Goal: Book appointment/travel/reservation

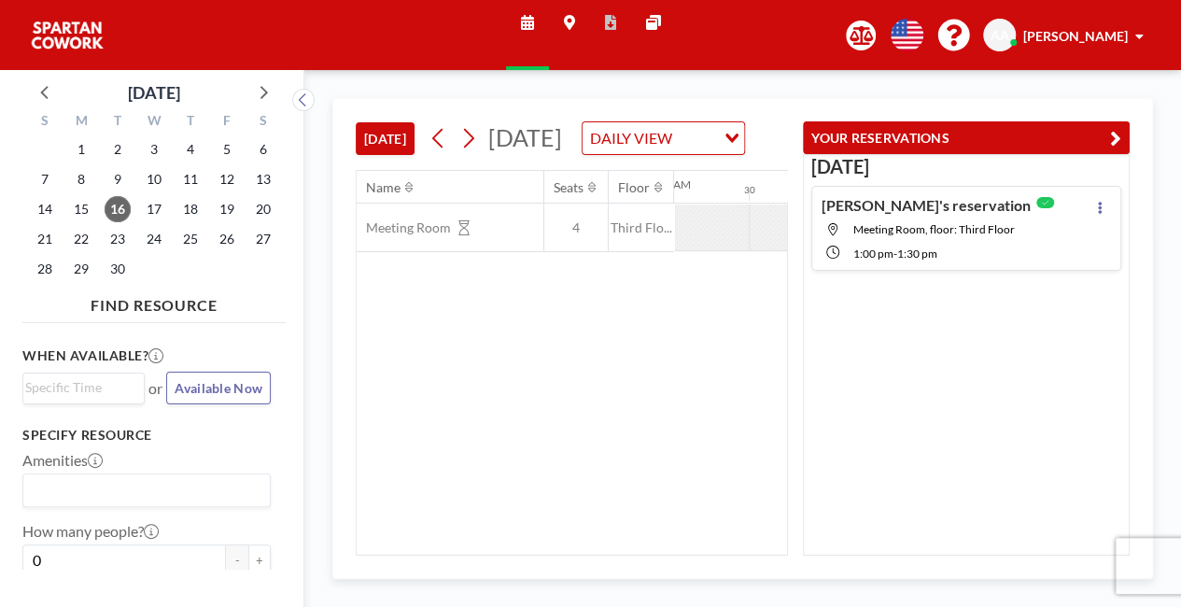
click at [105, 54] on img at bounding box center [67, 35] width 75 height 37
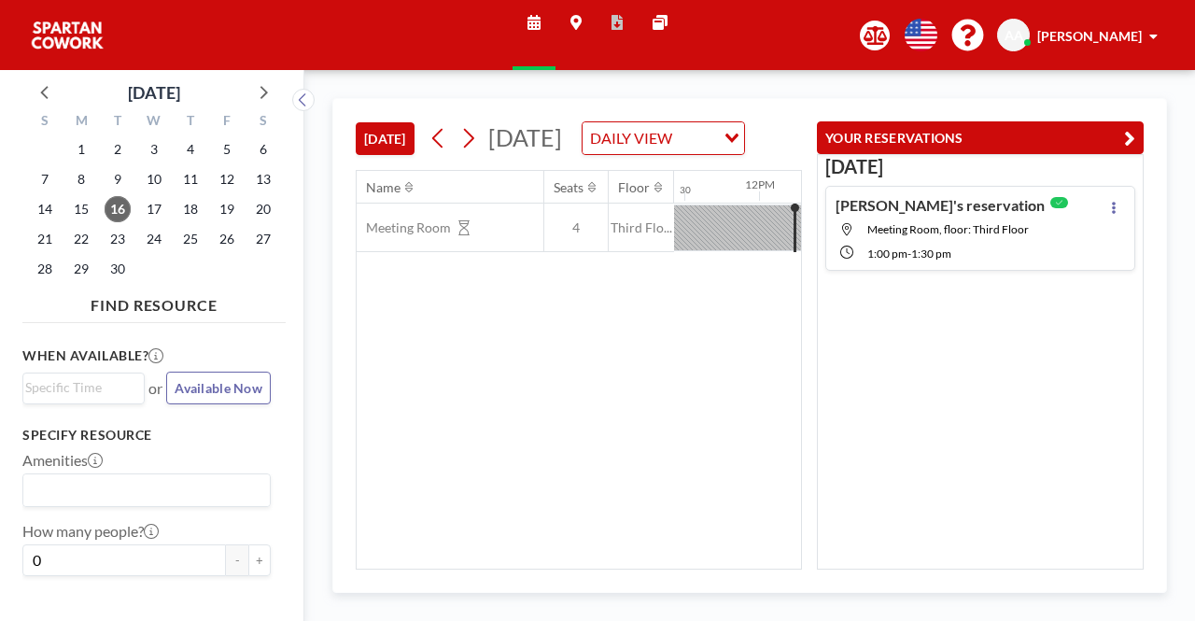
scroll to position [0, 1717]
click at [151, 202] on span "17" at bounding box center [154, 209] width 26 height 26
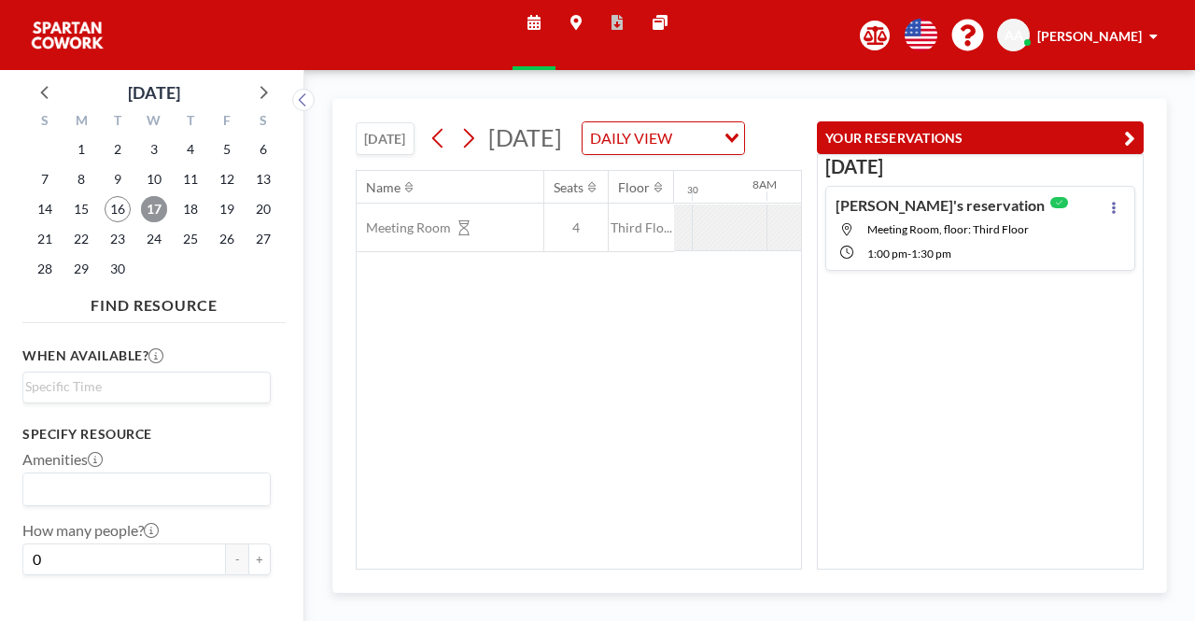
scroll to position [0, 1120]
click at [151, 209] on span "17" at bounding box center [154, 209] width 26 height 26
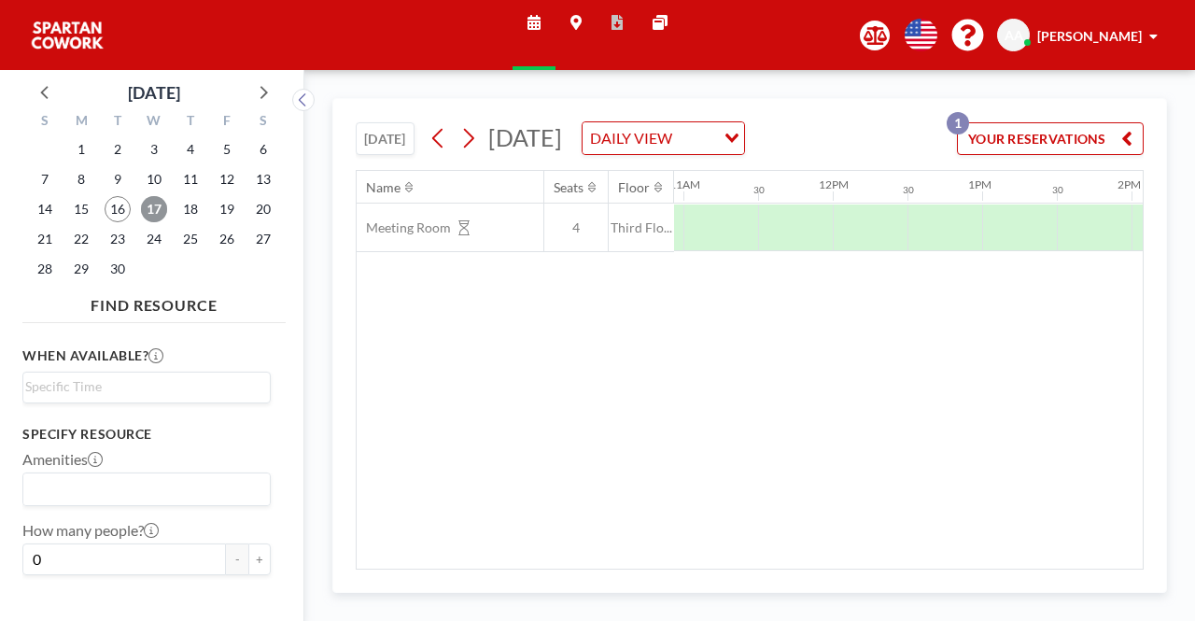
scroll to position [0, 1646]
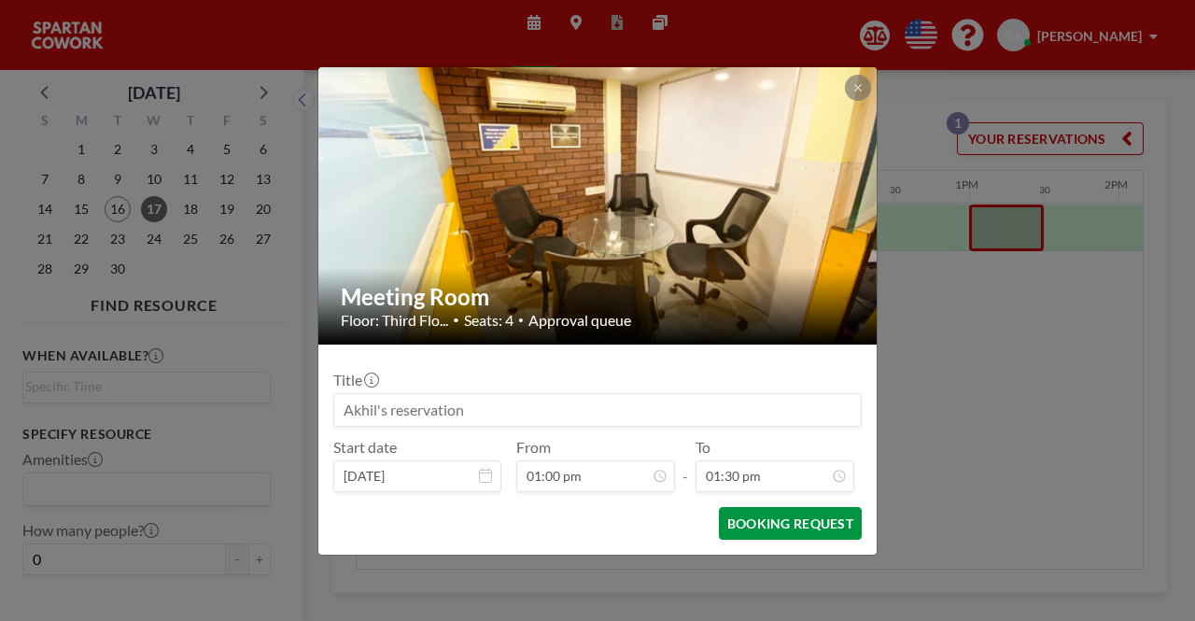
click at [831, 525] on button "BOOKING REQUEST" at bounding box center [790, 523] width 143 height 33
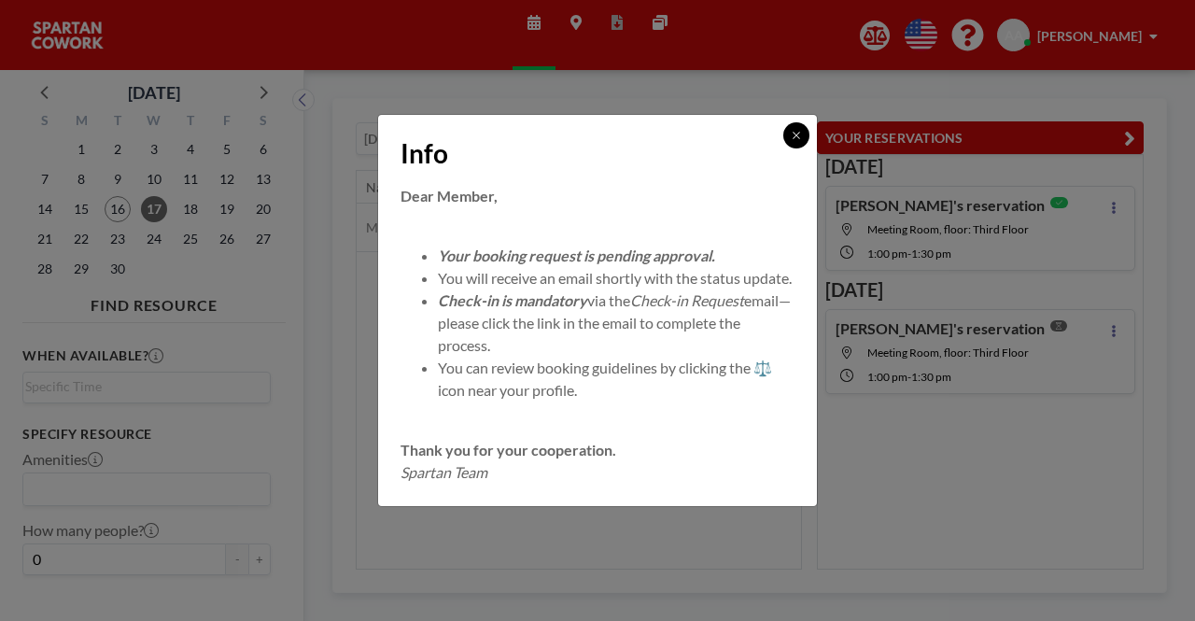
click at [796, 130] on icon at bounding box center [795, 135] width 11 height 11
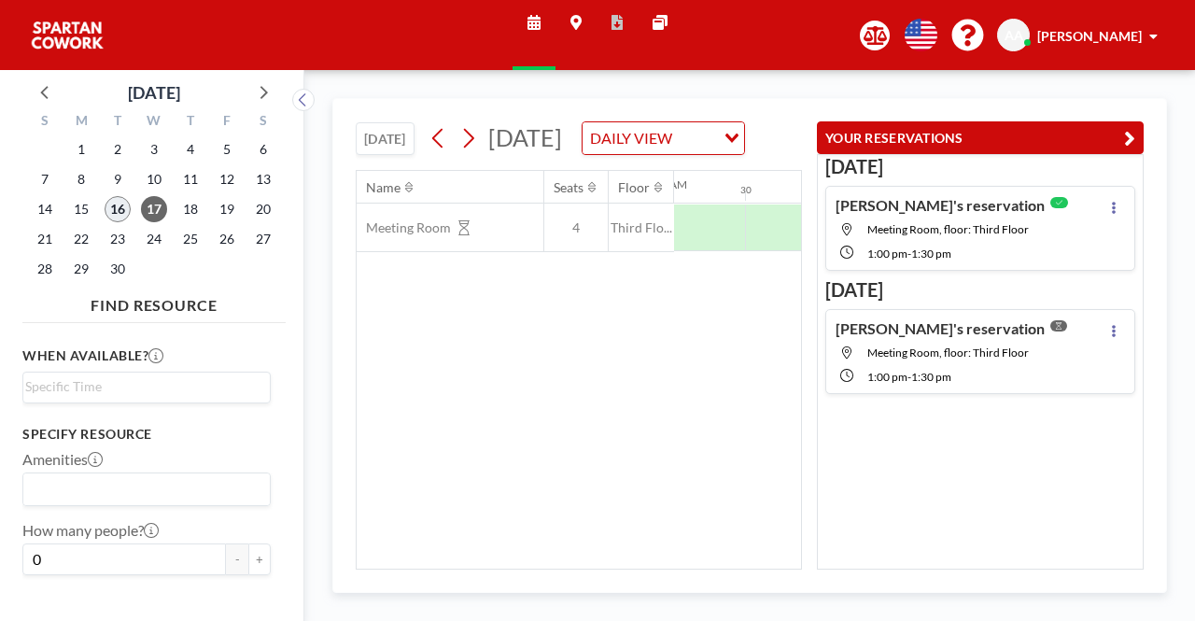
click at [124, 196] on span "16" at bounding box center [118, 209] width 26 height 26
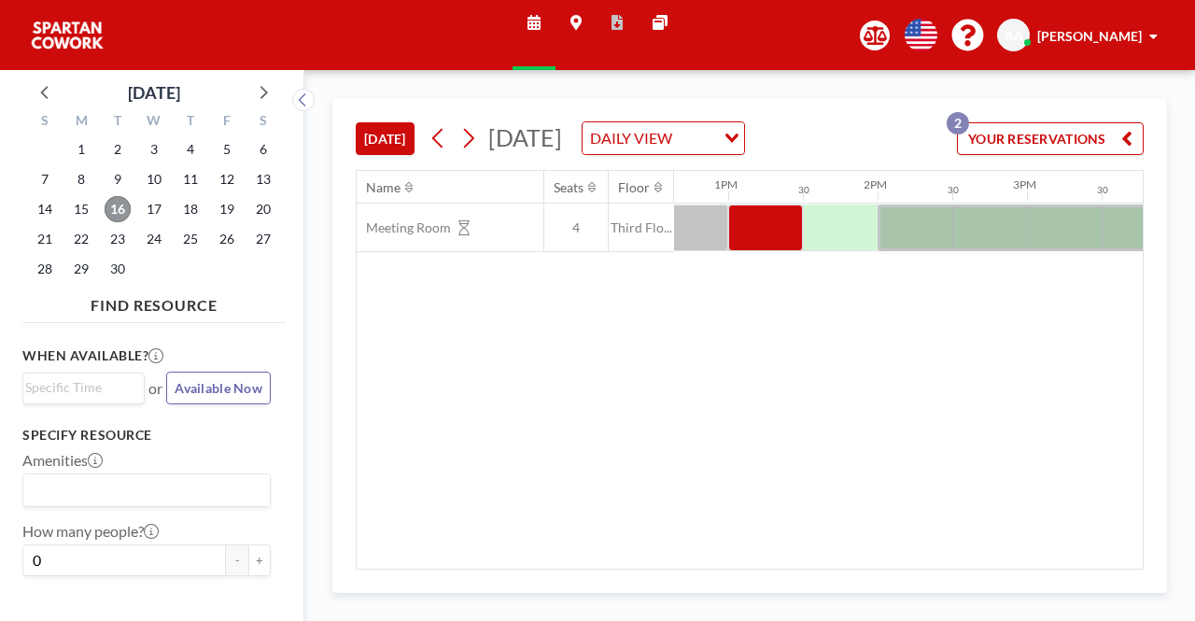
scroll to position [0, 1898]
click at [762, 251] on div at bounding box center [754, 227] width 75 height 47
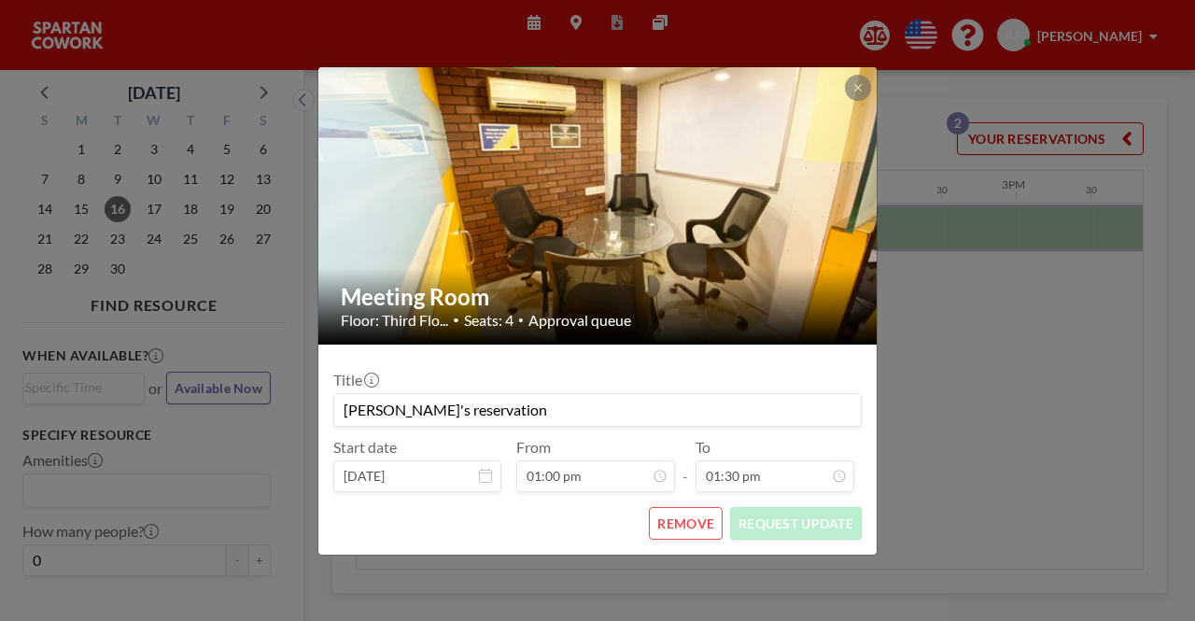
click at [694, 526] on button "REMOVE" at bounding box center [686, 523] width 74 height 33
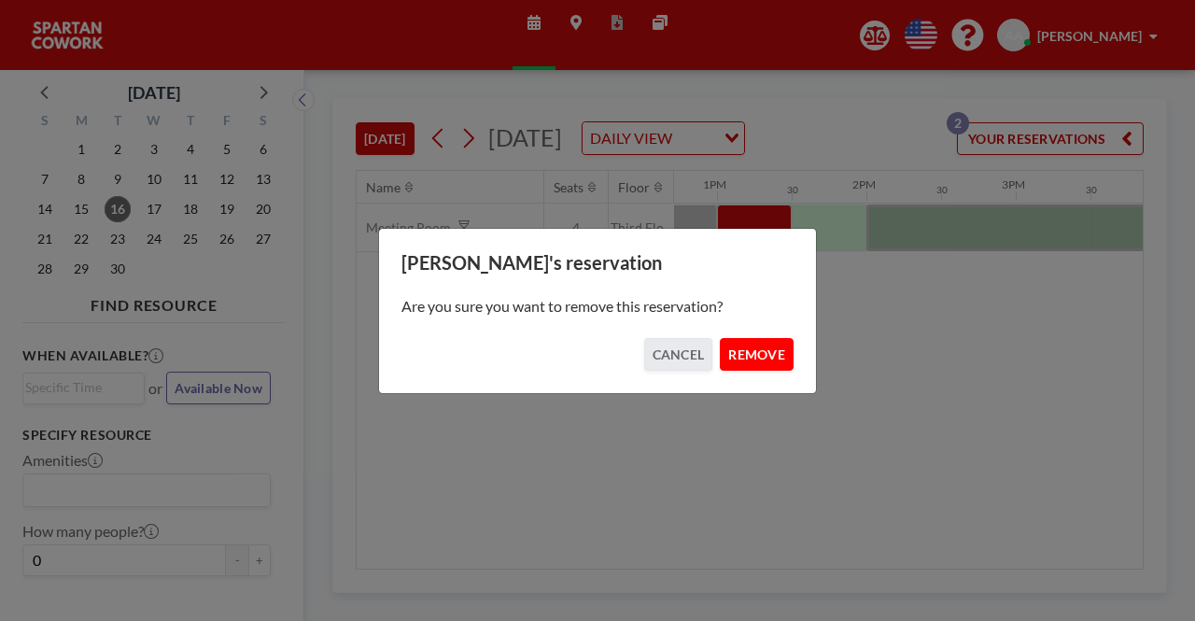
click at [769, 356] on button "REMOVE" at bounding box center [757, 354] width 74 height 33
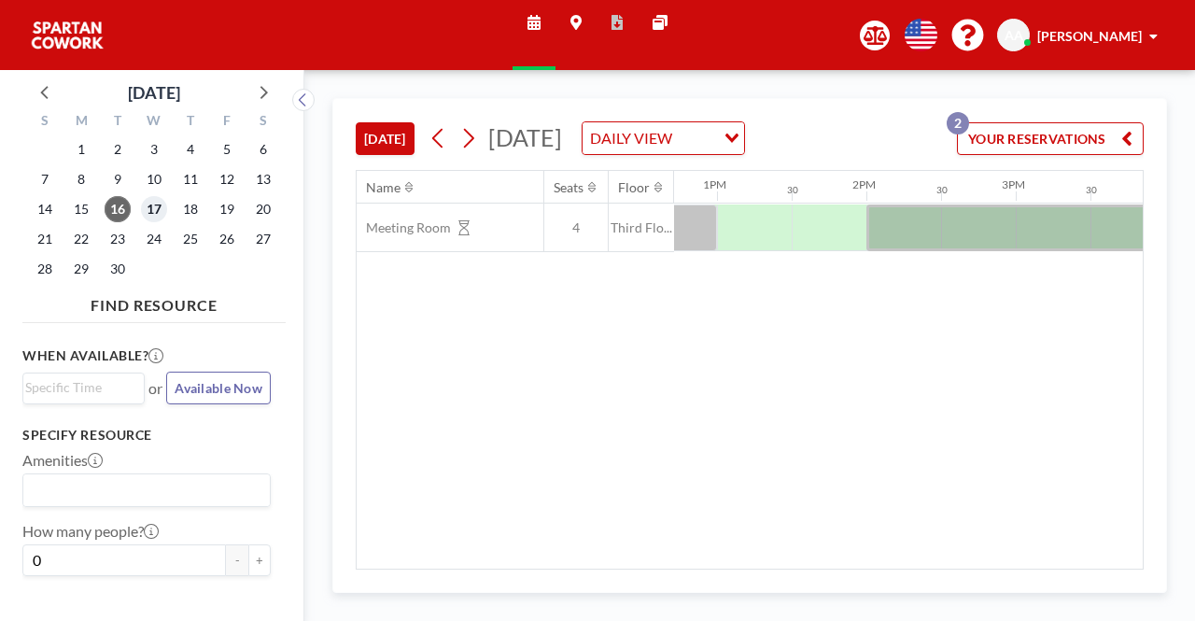
click at [149, 210] on span "17" at bounding box center [154, 209] width 26 height 26
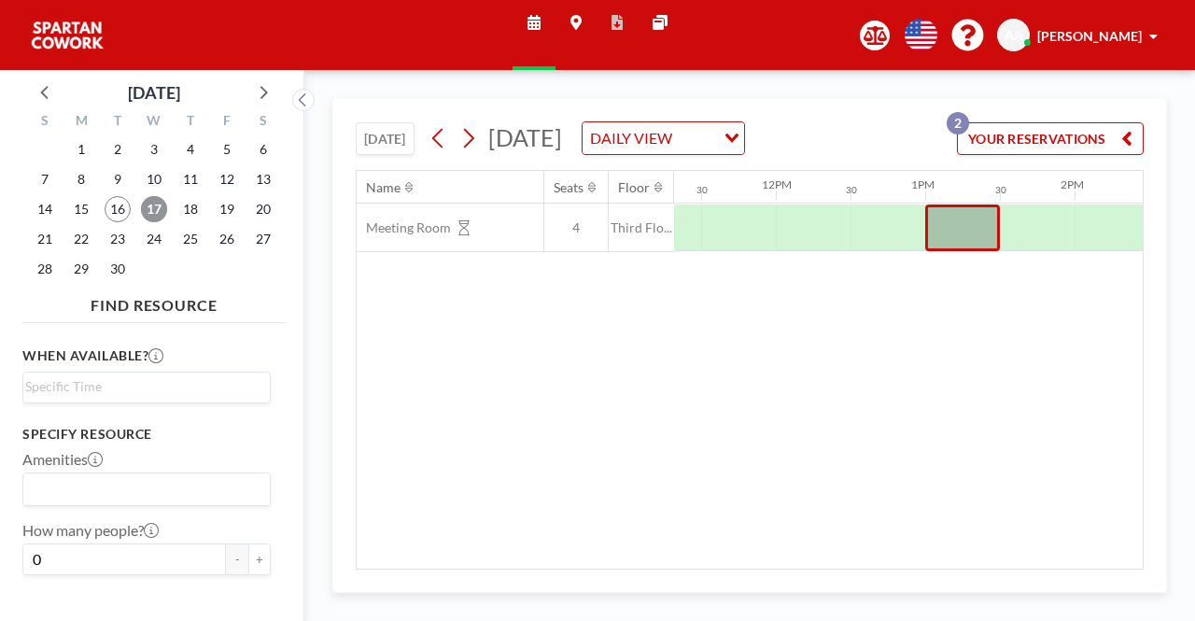
scroll to position [0, 1692]
click at [971, 251] on div at bounding box center [960, 227] width 75 height 47
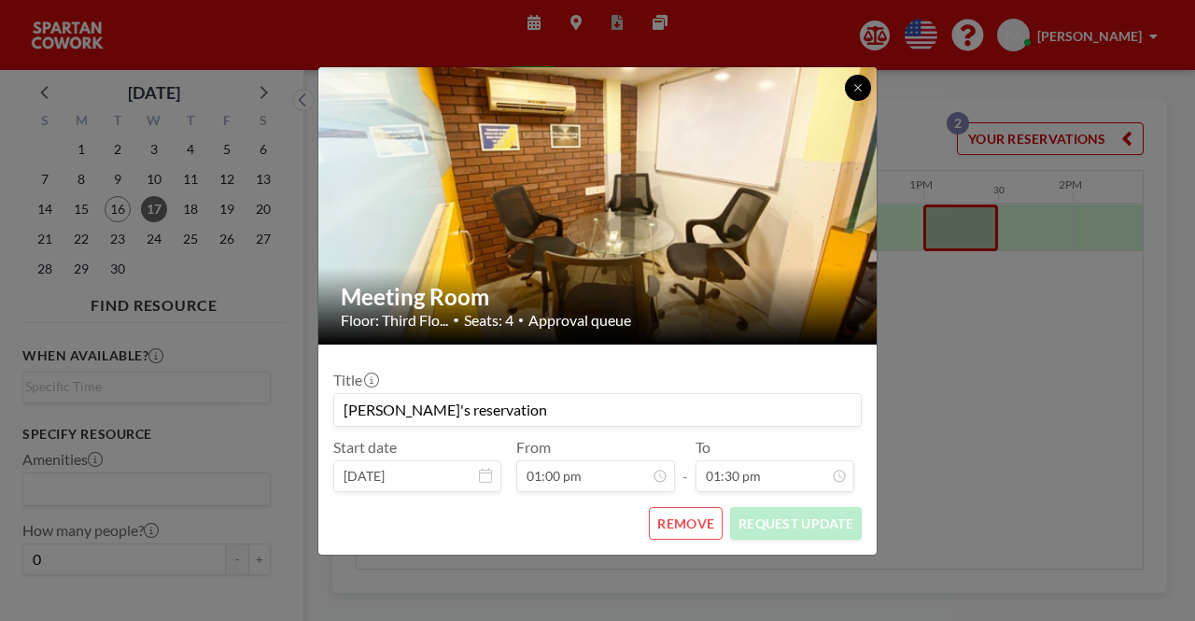
click at [862, 82] on button at bounding box center [858, 88] width 26 height 26
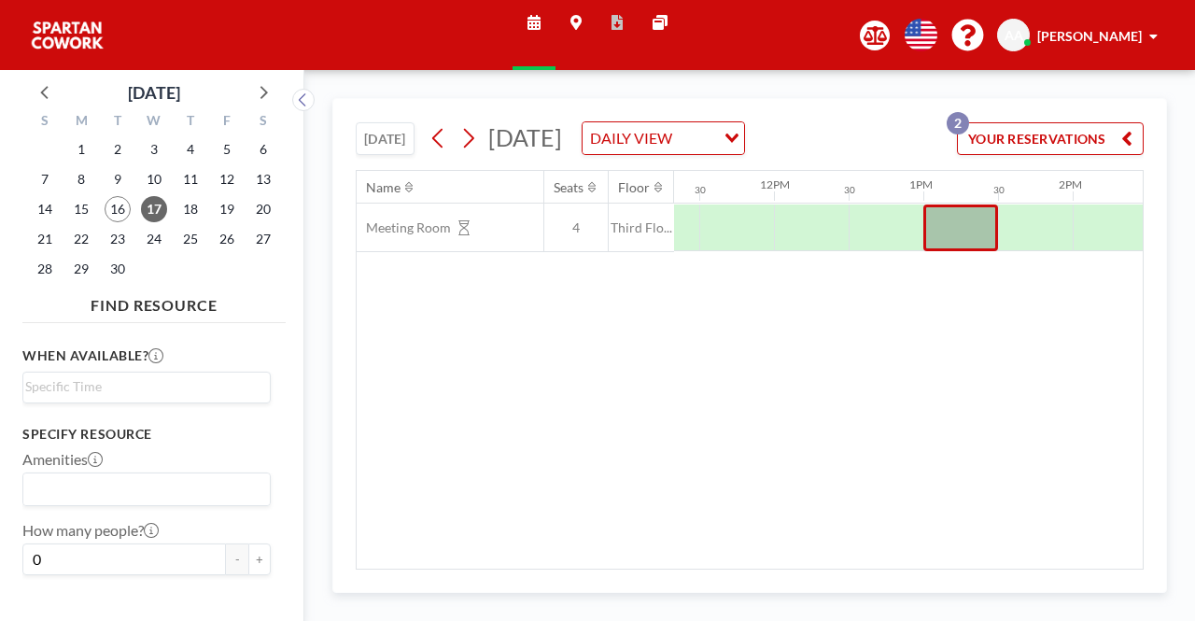
click at [961, 251] on div at bounding box center [960, 227] width 75 height 47
